Goal: Find specific page/section: Find specific page/section

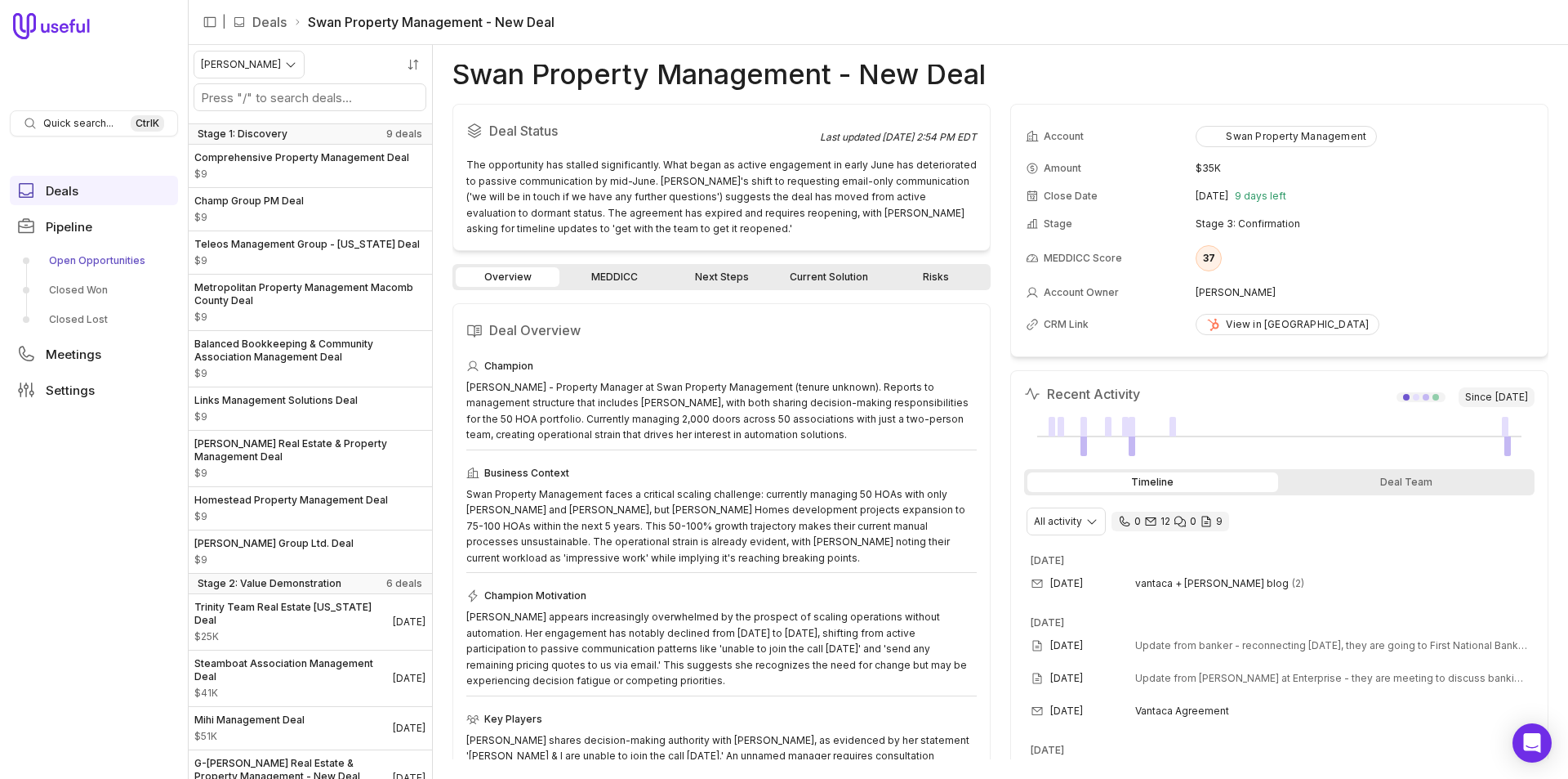
click at [88, 259] on link "Open Opportunities" at bounding box center [93, 261] width 168 height 26
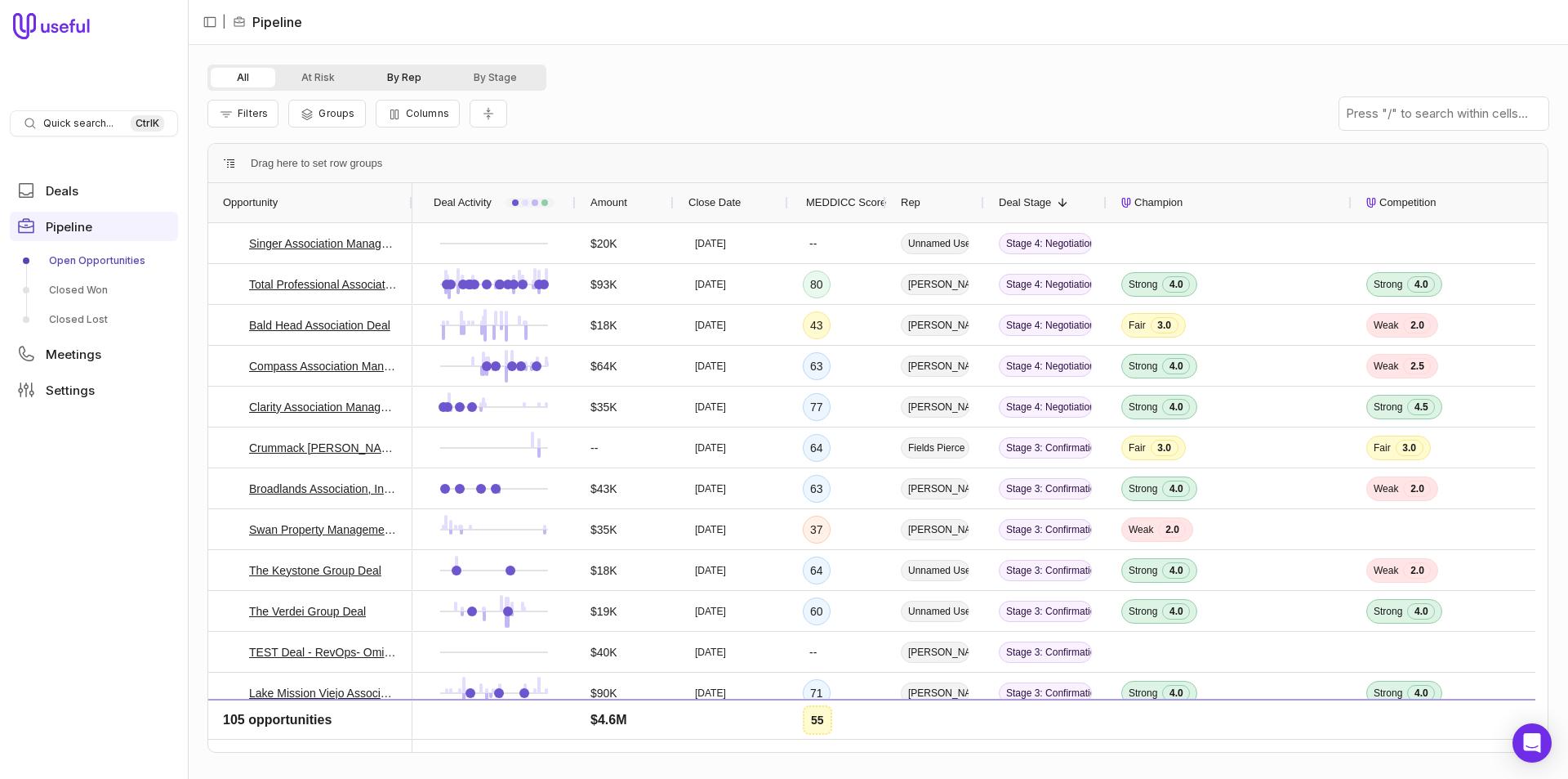
click at [411, 82] on button "By Rep" at bounding box center [404, 77] width 87 height 20
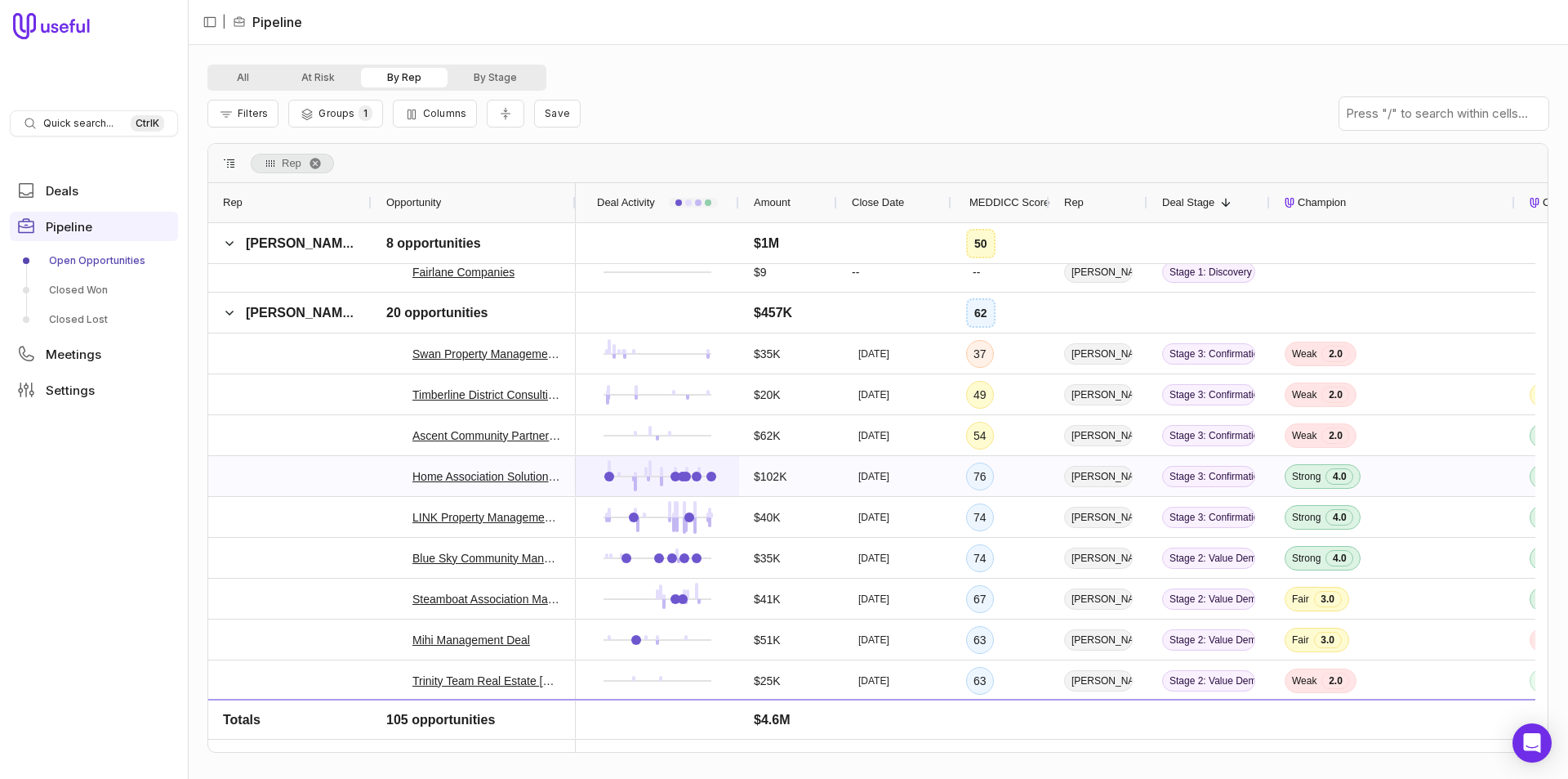
scroll to position [2205, 0]
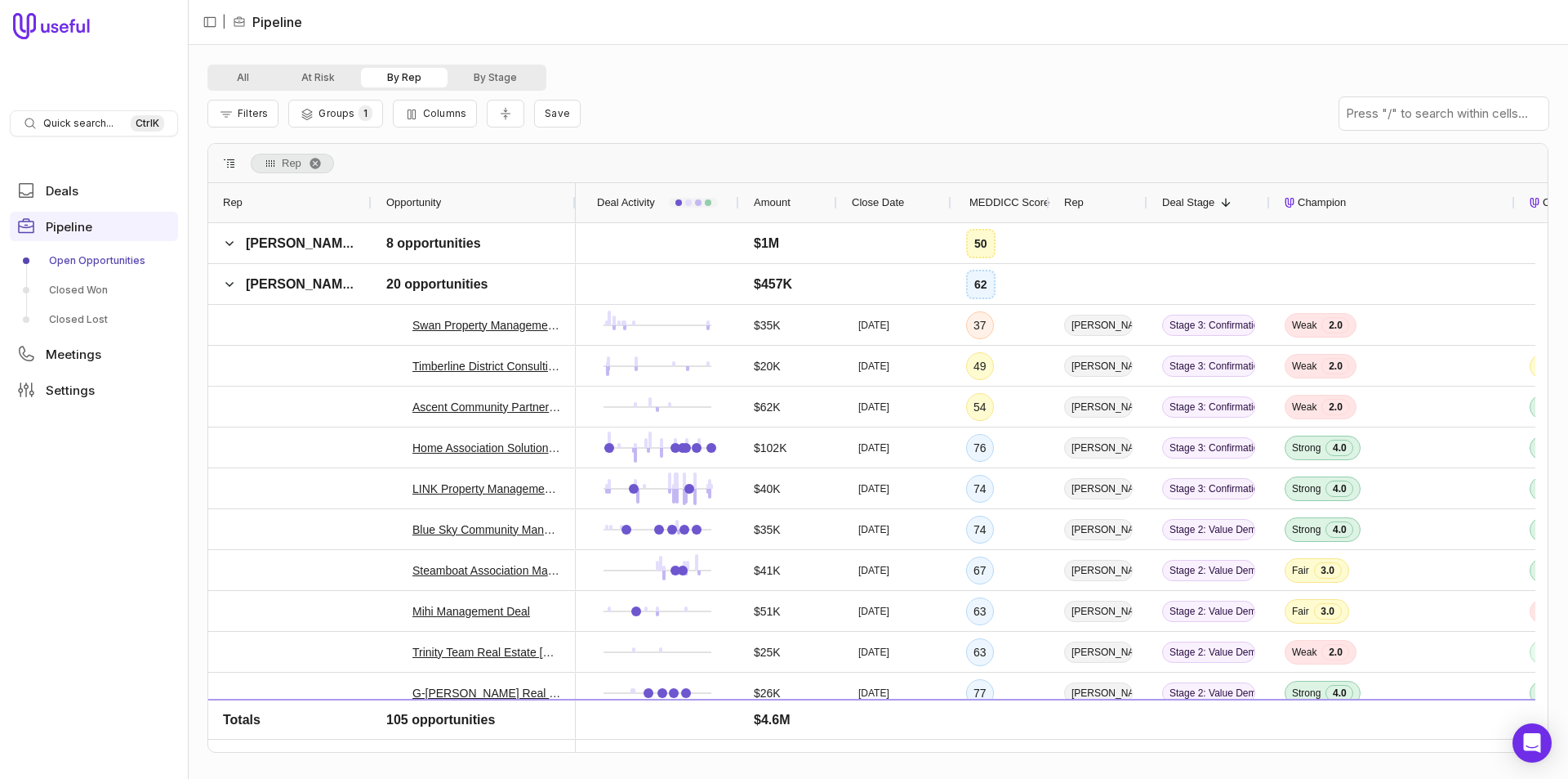
click at [979, 205] on span "MEDDICC Score" at bounding box center [1009, 203] width 80 height 20
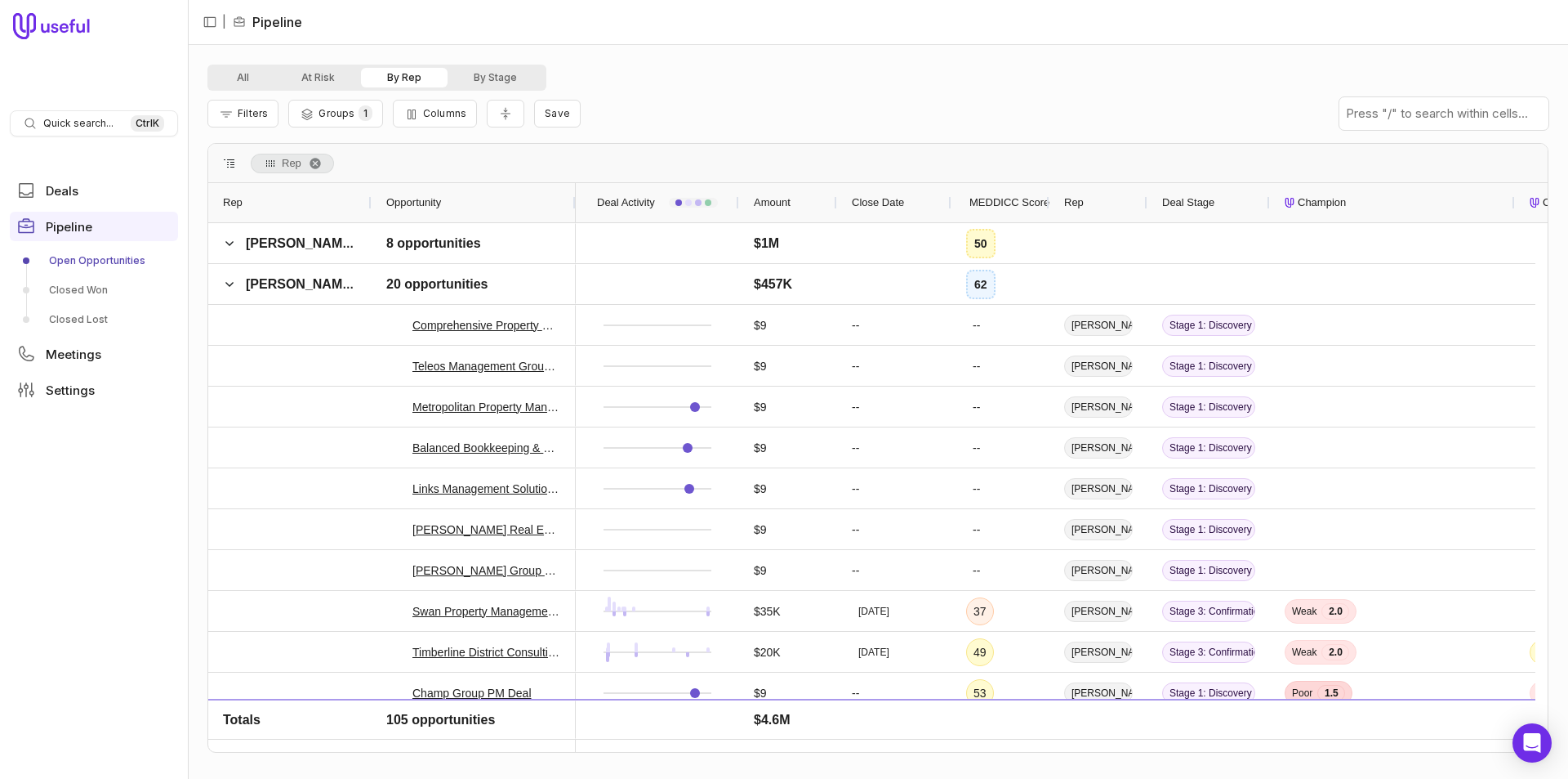
click at [979, 205] on span "MEDDICC Score" at bounding box center [1009, 203] width 80 height 20
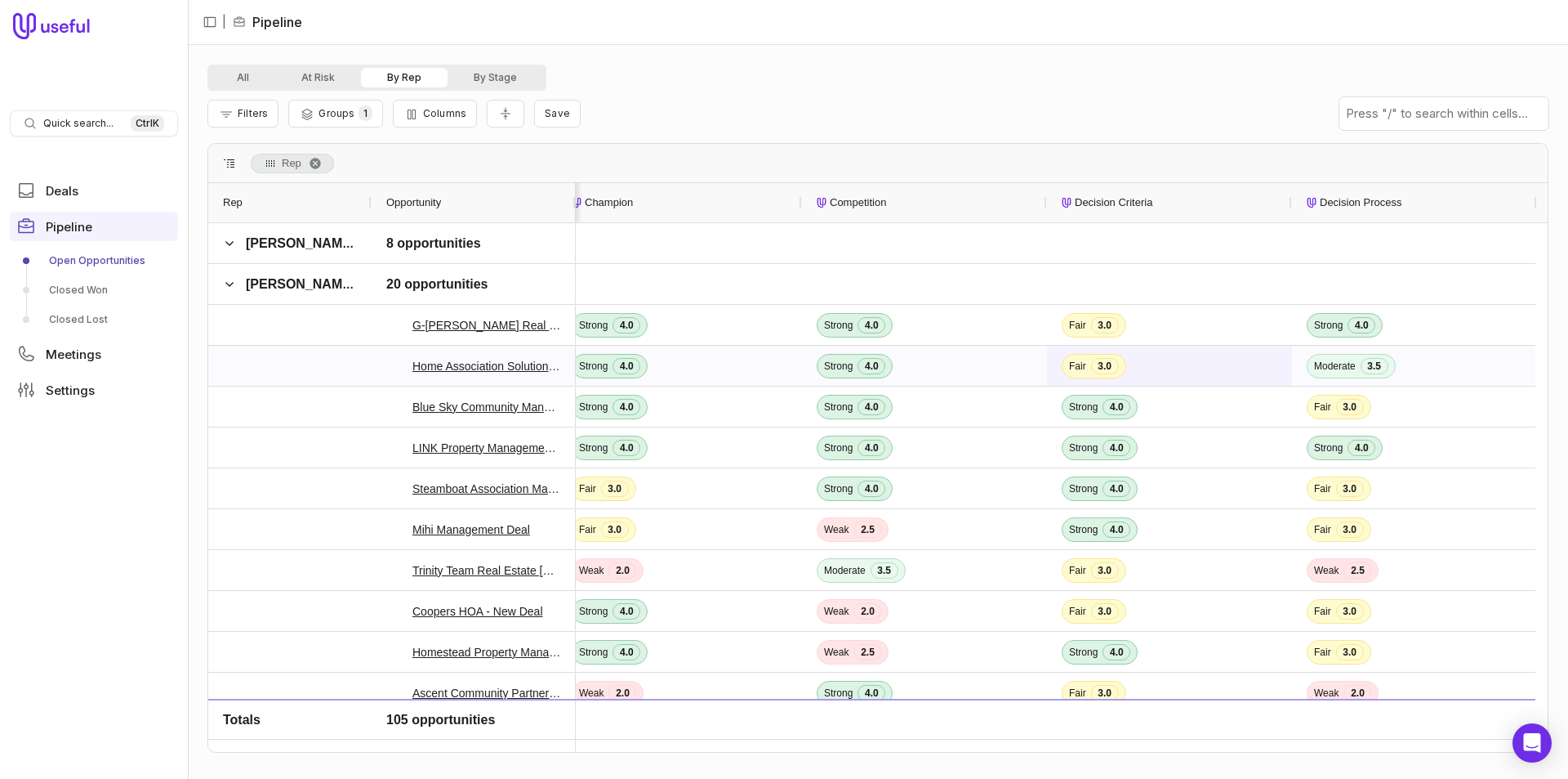
click at [1096, 370] on span "3.0" at bounding box center [1105, 365] width 28 height 16
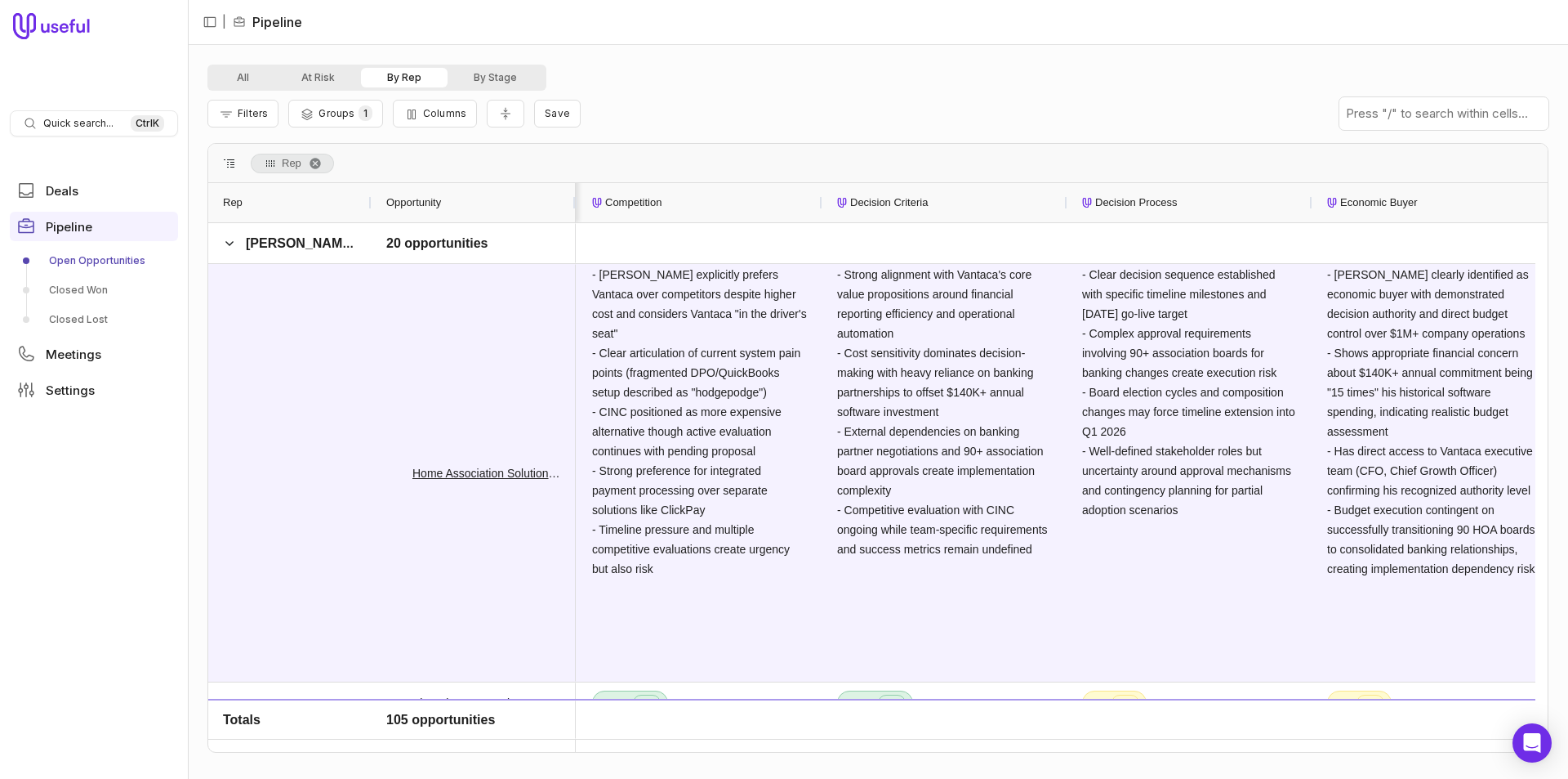
scroll to position [0, 1117]
